Goal: Task Accomplishment & Management: Use online tool/utility

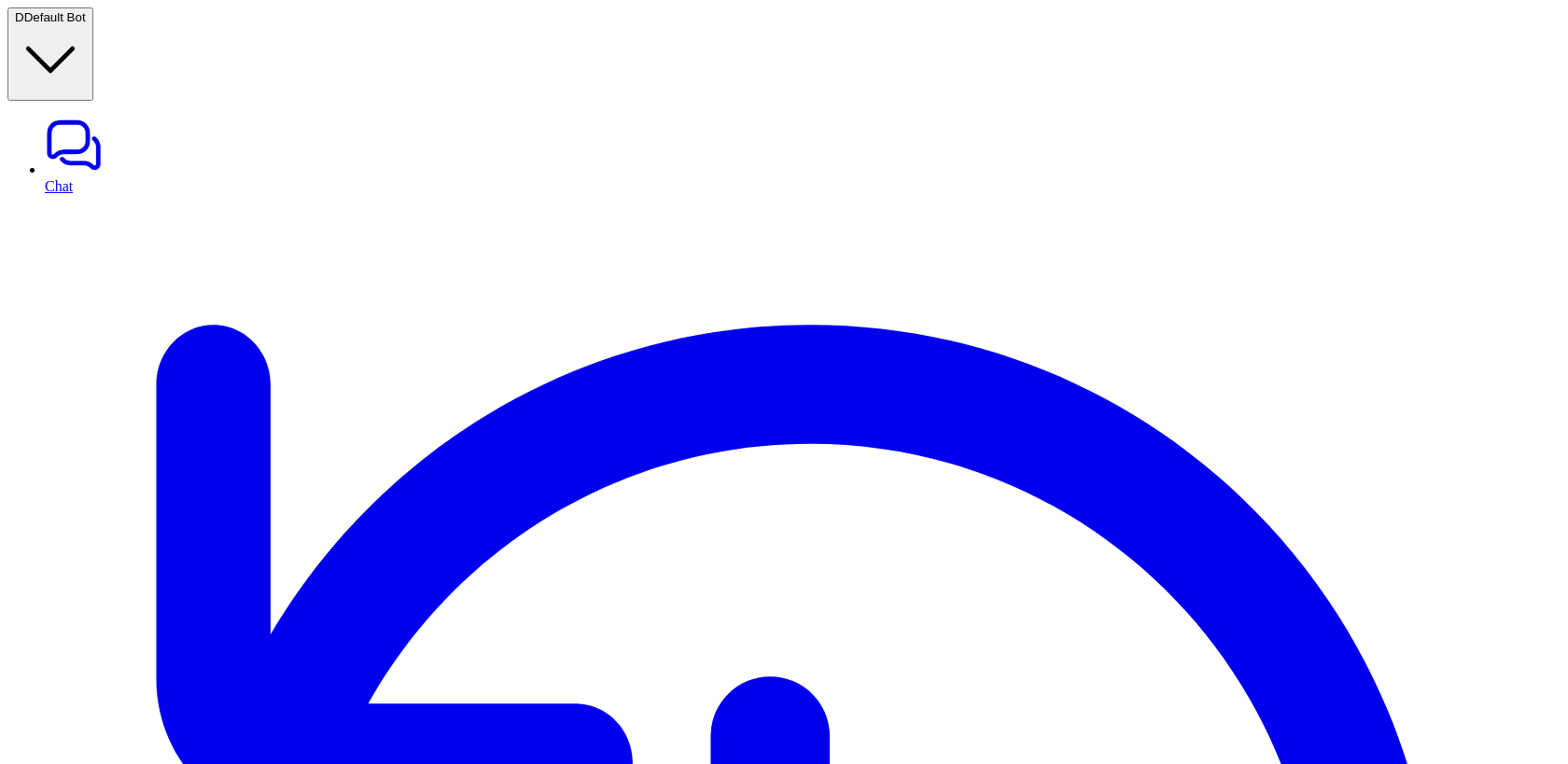
type input "*"
